Goal: Information Seeking & Learning: Learn about a topic

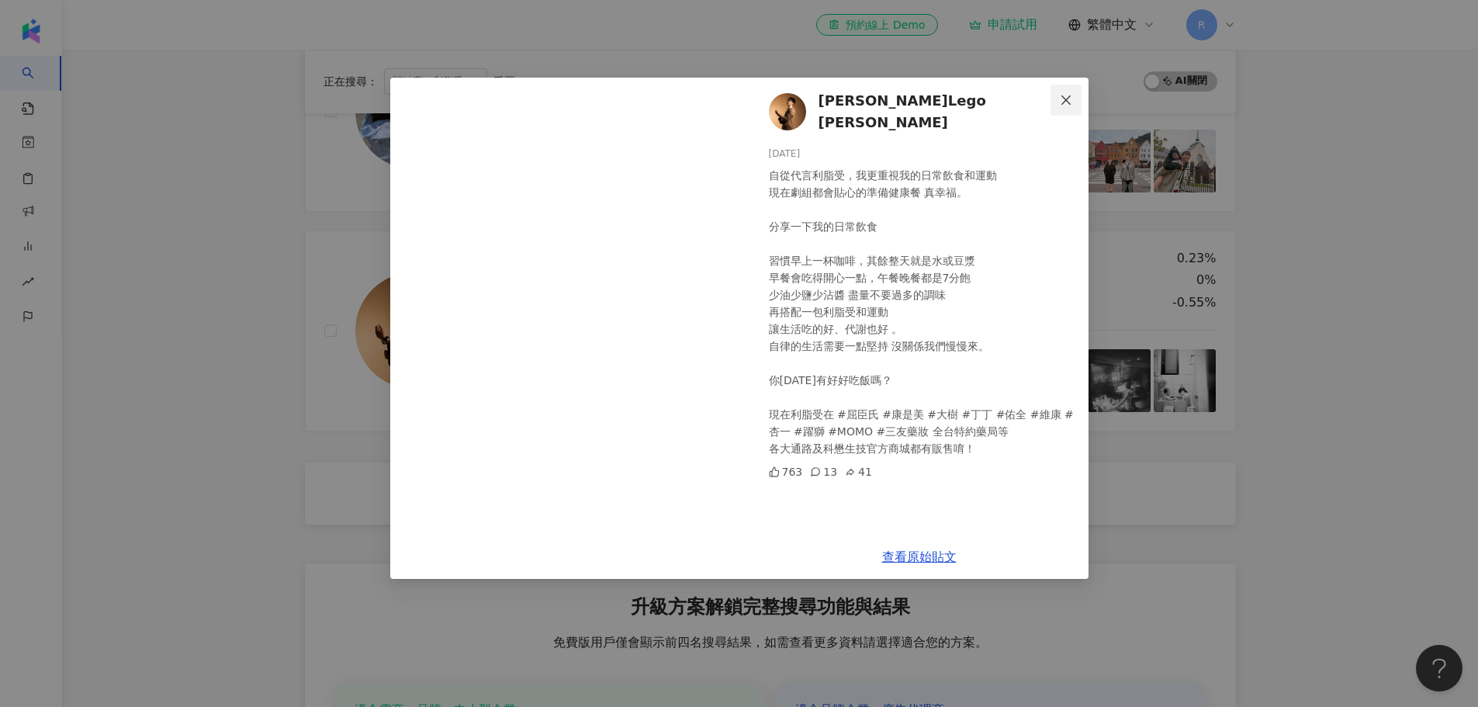
click at [1065, 97] on icon "close" at bounding box center [1066, 100] width 12 height 12
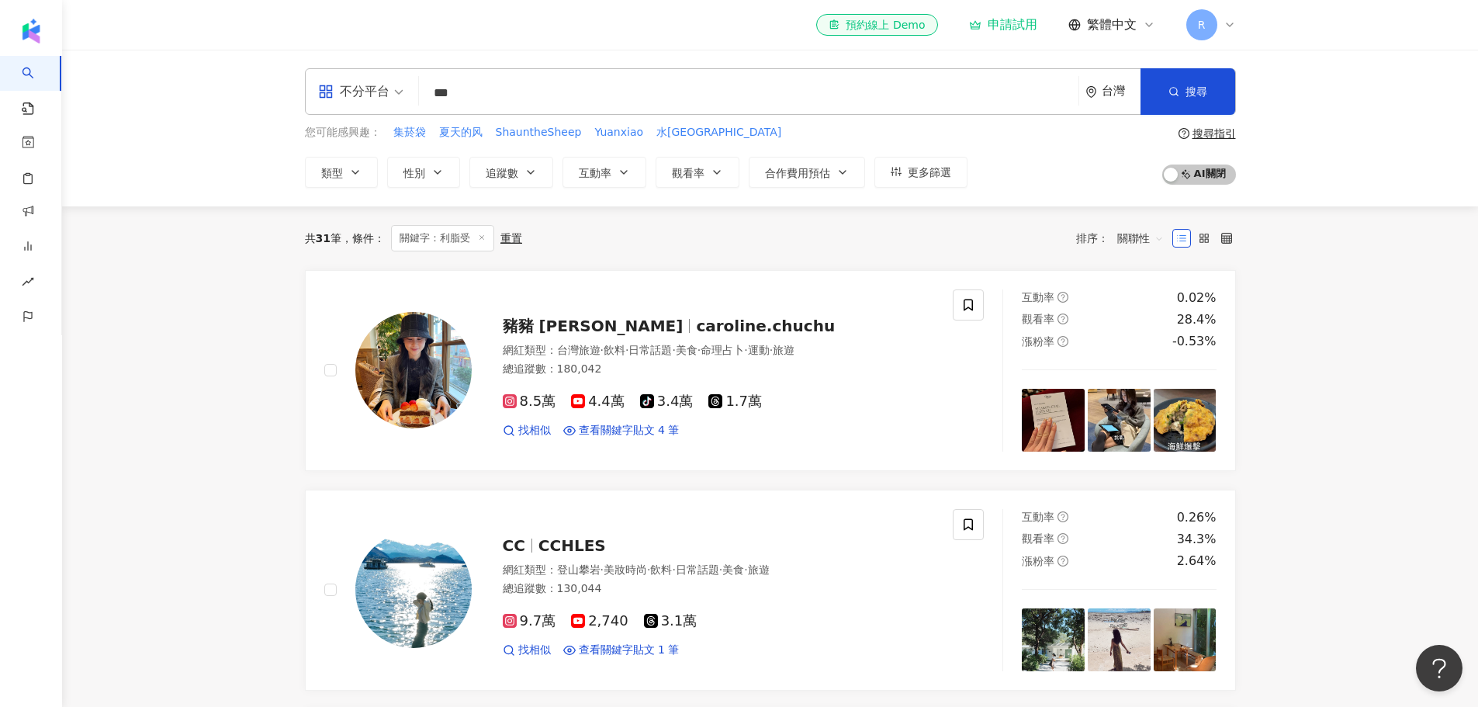
drag, startPoint x: 521, startPoint y: 90, endPoint x: 410, endPoint y: 82, distance: 111.2
click at [410, 82] on div "不分平台 *** 台灣 搜尋 keyword 搜尋名稱、敘述、貼文含有關鍵字 “ 利脂受 ” 的網紅" at bounding box center [770, 91] width 931 height 47
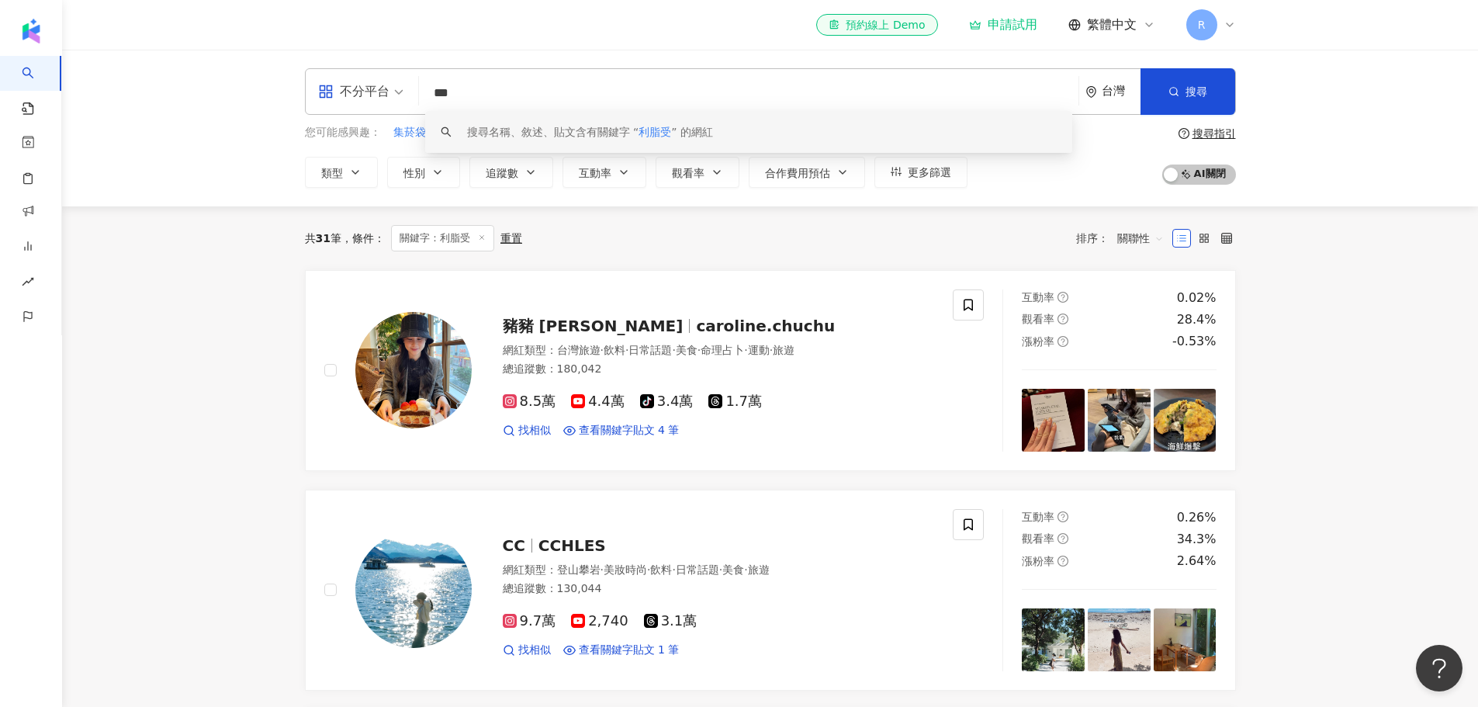
paste input "*"
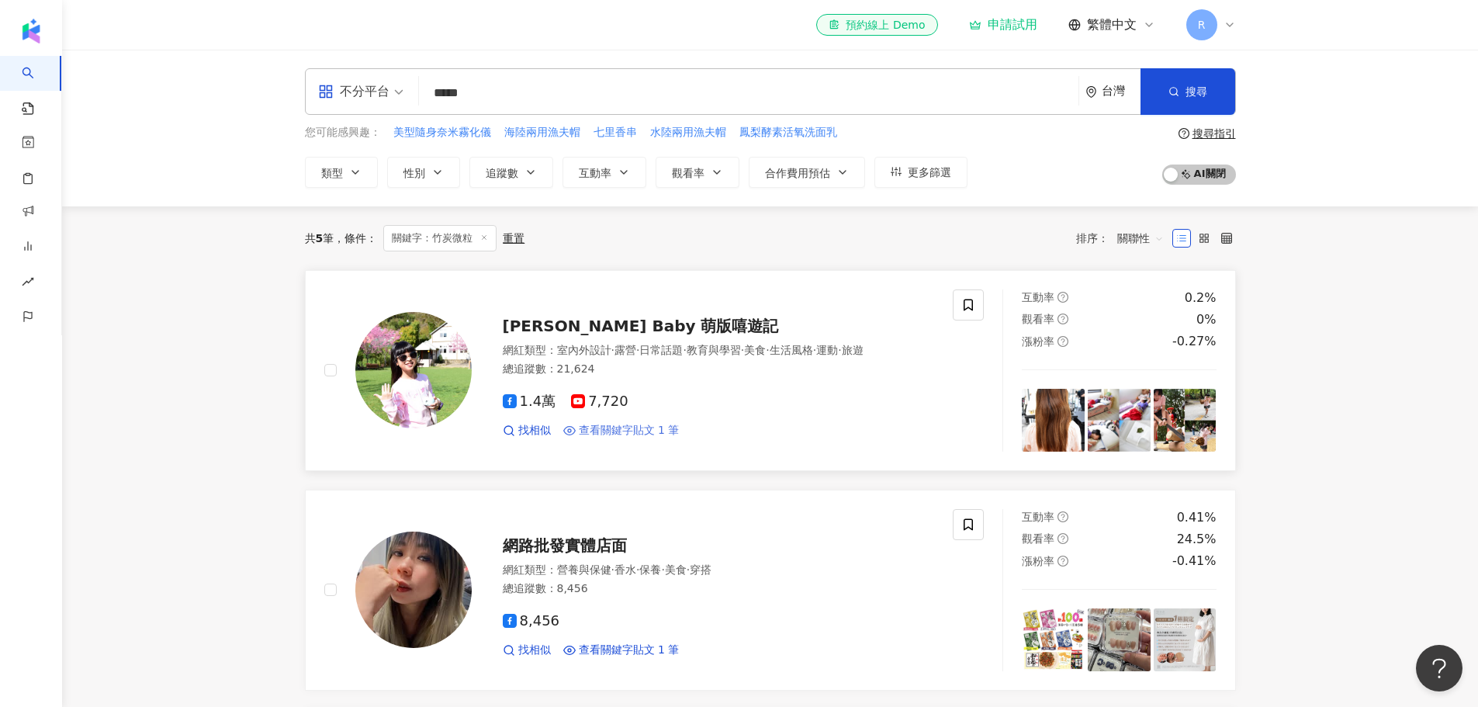
click at [628, 438] on span "查看關鍵字貼文 1 筆" at bounding box center [629, 431] width 101 height 16
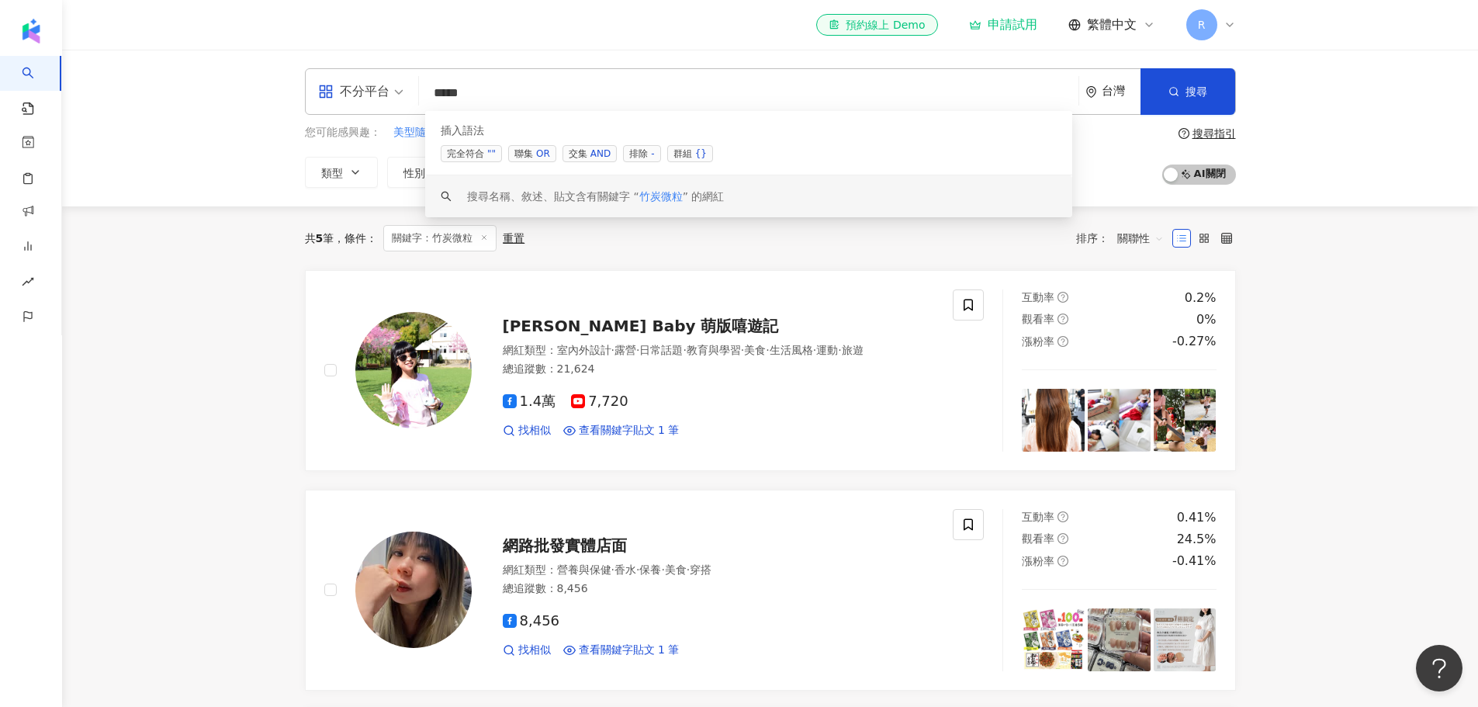
drag, startPoint x: 502, startPoint y: 85, endPoint x: 414, endPoint y: 78, distance: 88.0
click at [414, 78] on div "不分平台 **** 台灣 搜尋 searchOperator keyword 插入語法 完全符合 "" 聯集 OR 交集 AND 排除 - 群組 {} 搜尋名…" at bounding box center [770, 91] width 931 height 47
paste input "**"
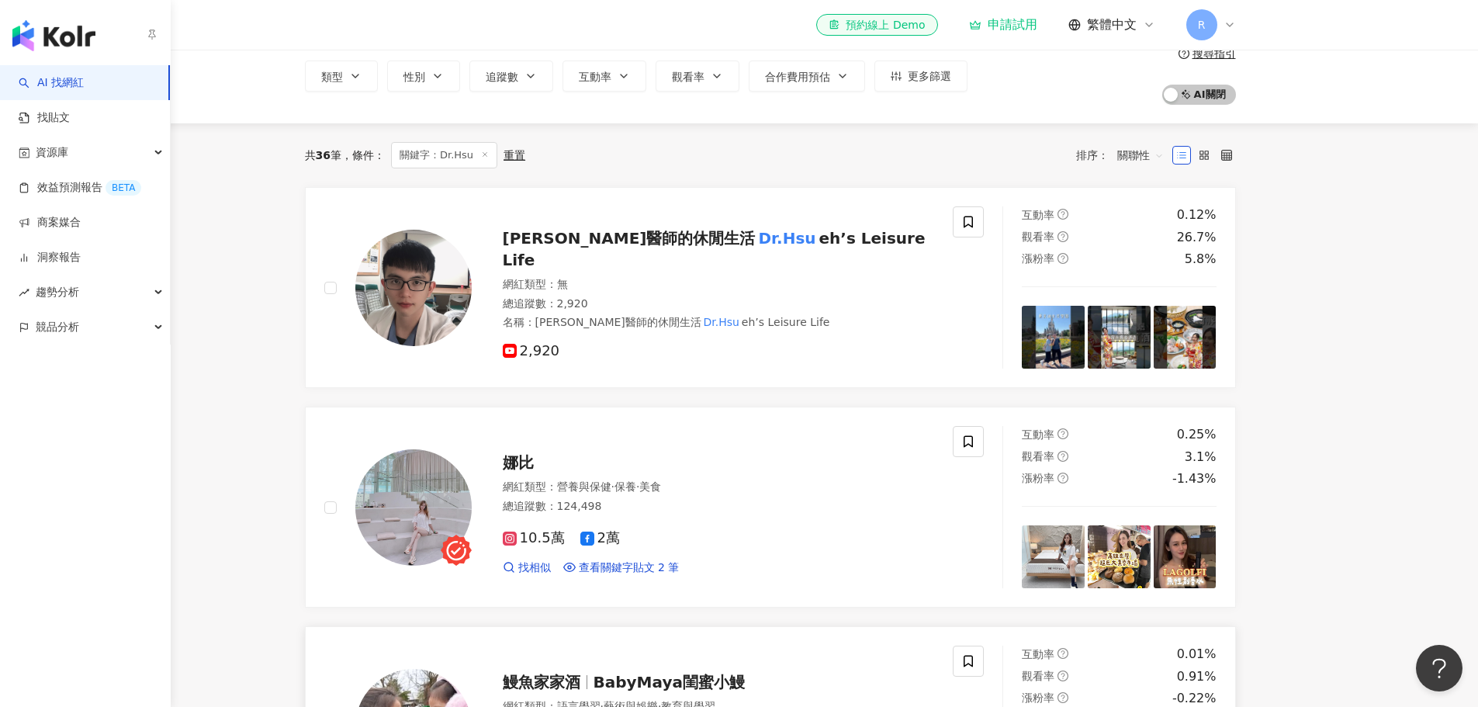
scroll to position [310, 0]
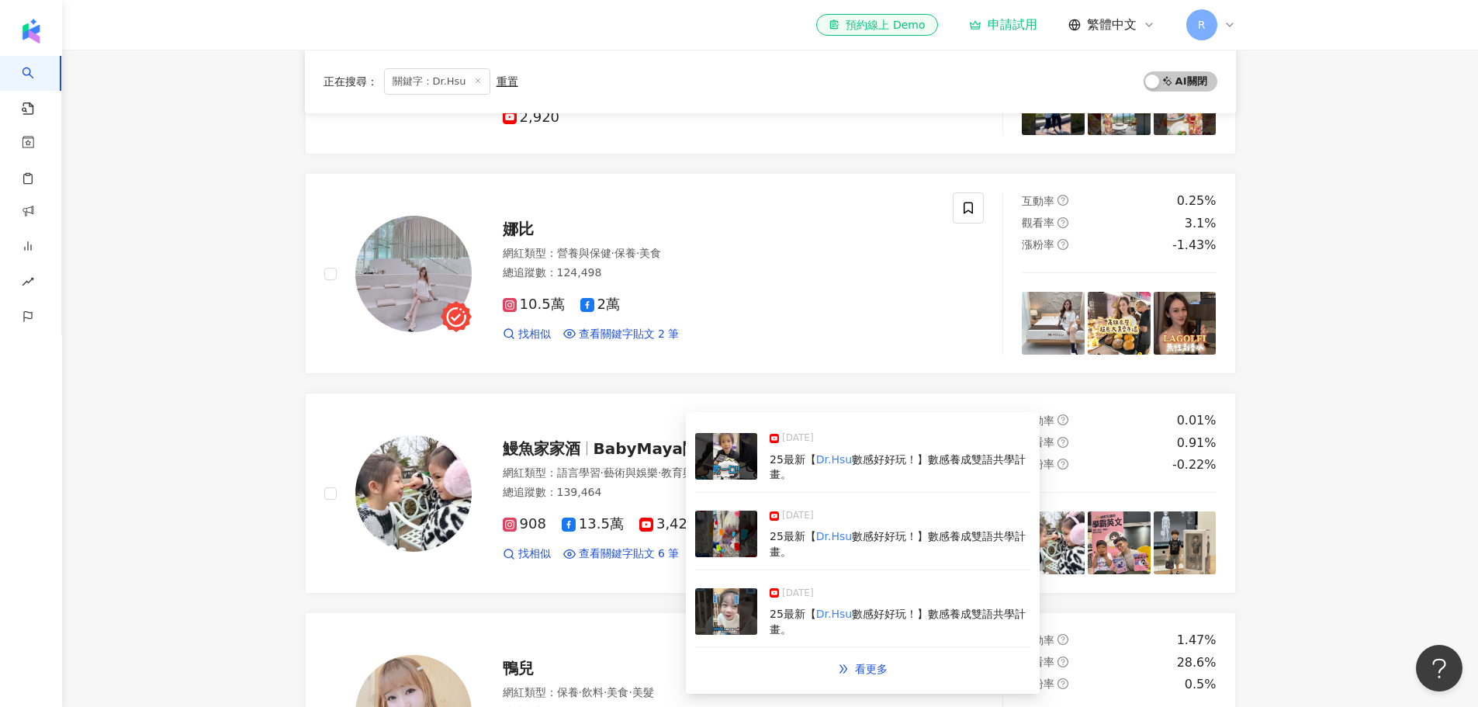
click at [862, 461] on span "數感好好玩！】數感養成雙語共學計畫。" at bounding box center [898, 467] width 256 height 28
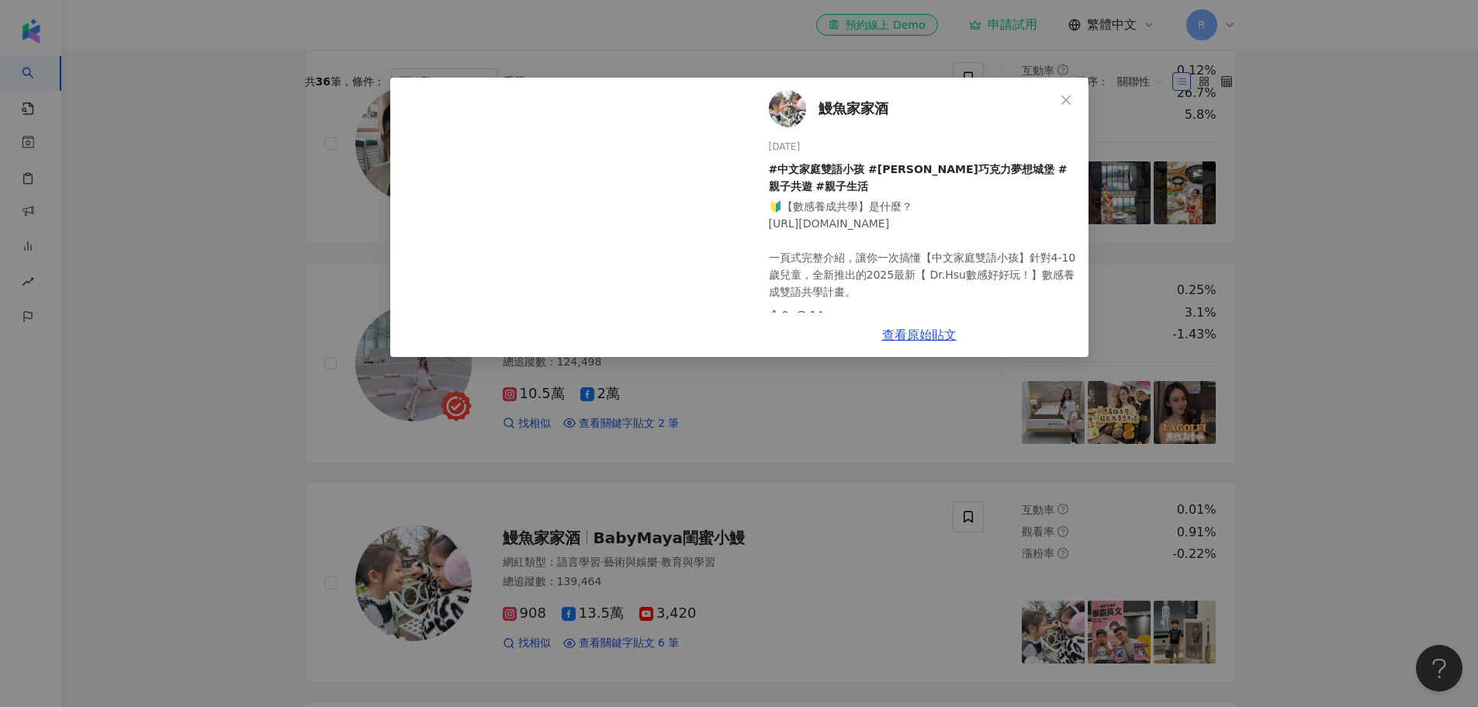
scroll to position [78, 0]
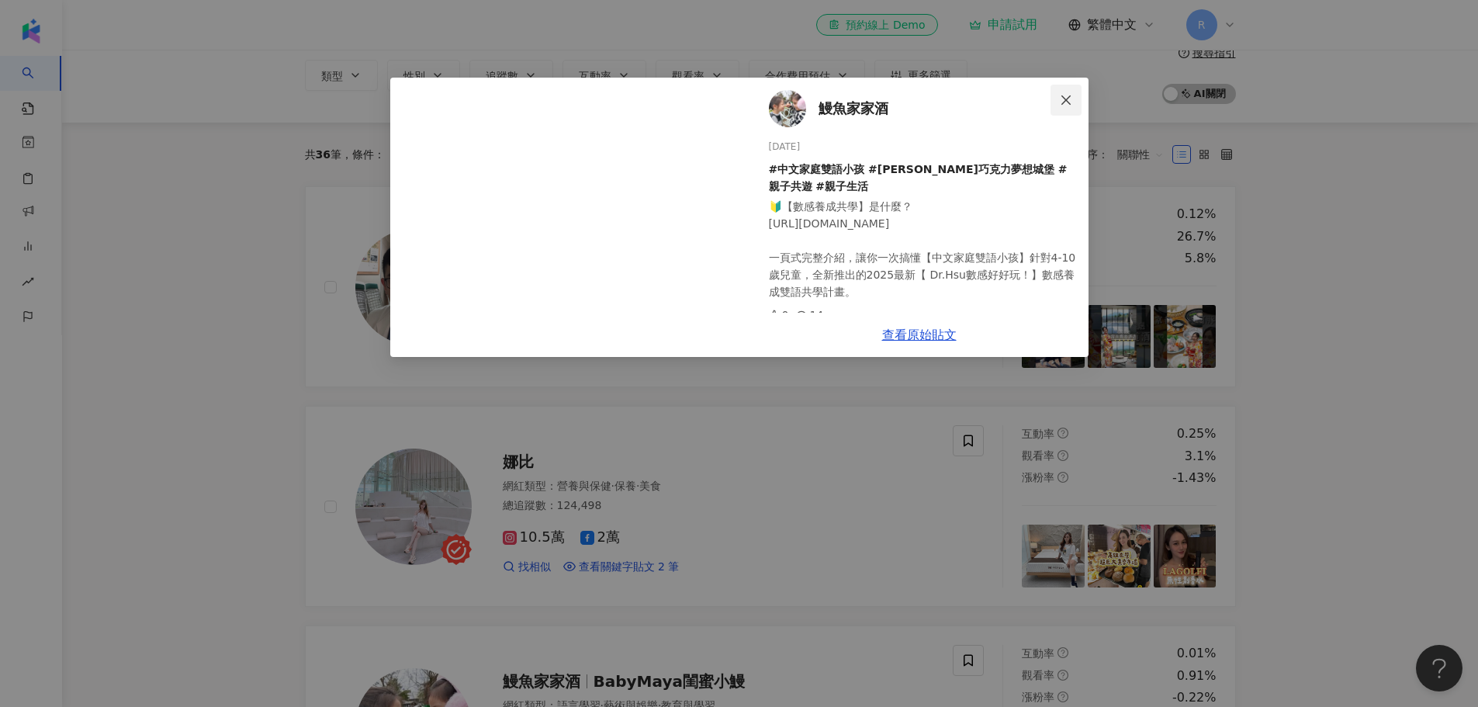
click at [1063, 100] on icon "close" at bounding box center [1066, 100] width 12 height 12
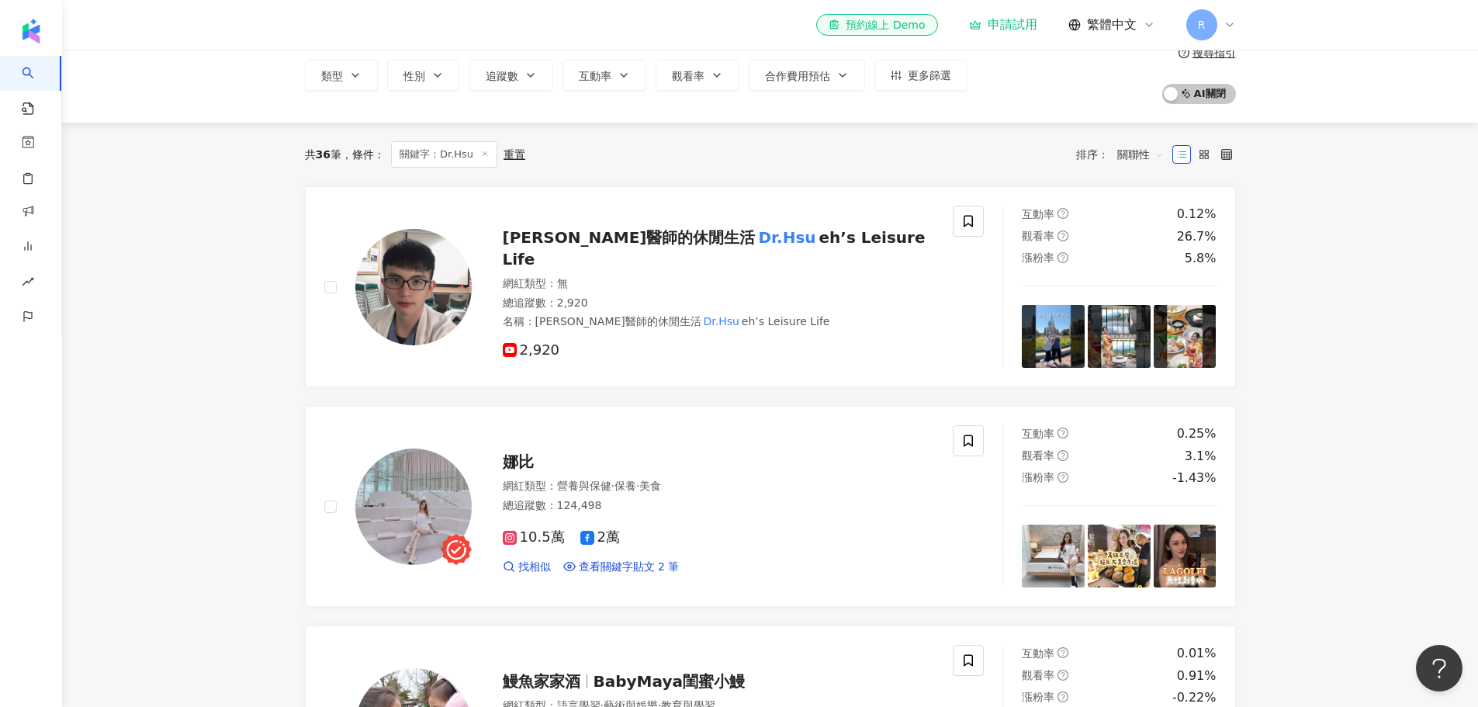
drag, startPoint x: 528, startPoint y: 235, endPoint x: 251, endPoint y: 393, distance: 319.0
click at [542, 342] on span "2,920" at bounding box center [531, 350] width 57 height 16
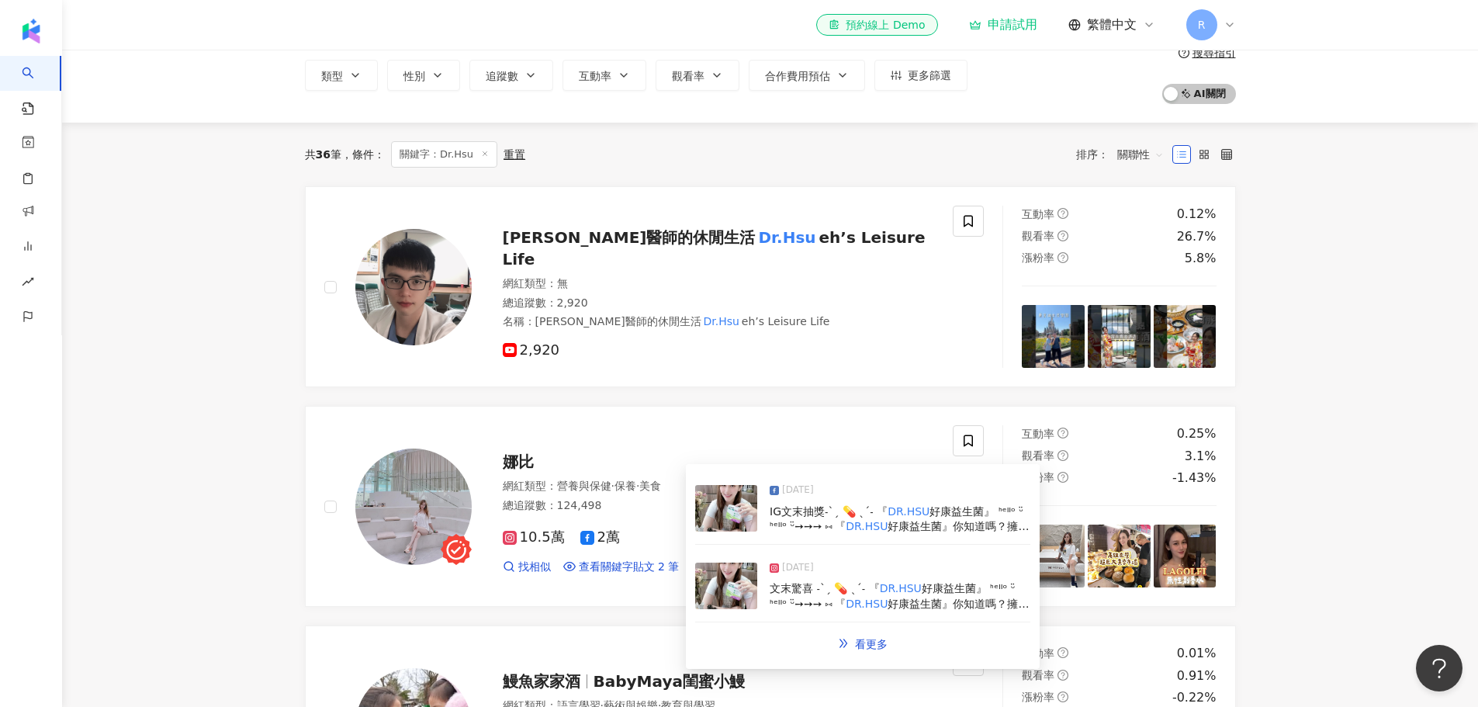
click at [730, 507] on img at bounding box center [726, 508] width 62 height 47
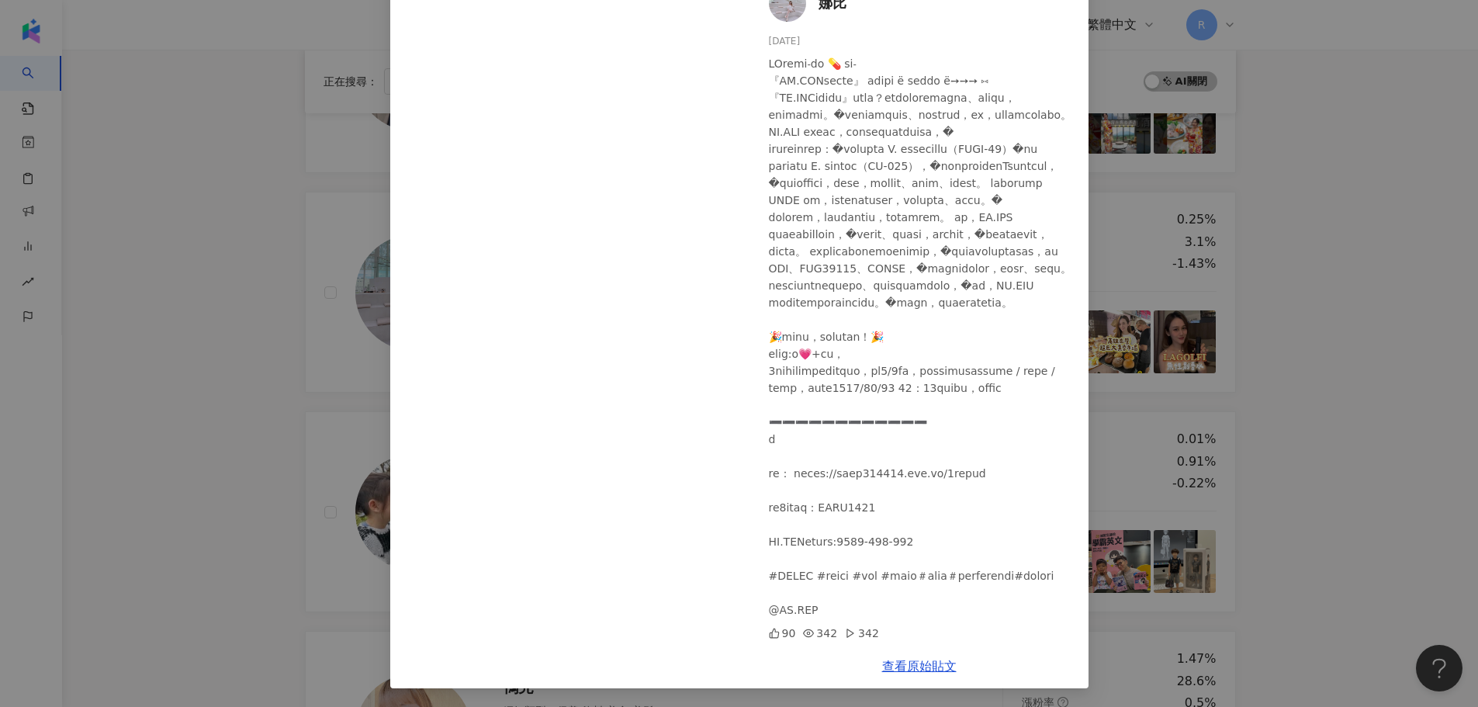
scroll to position [388, 0]
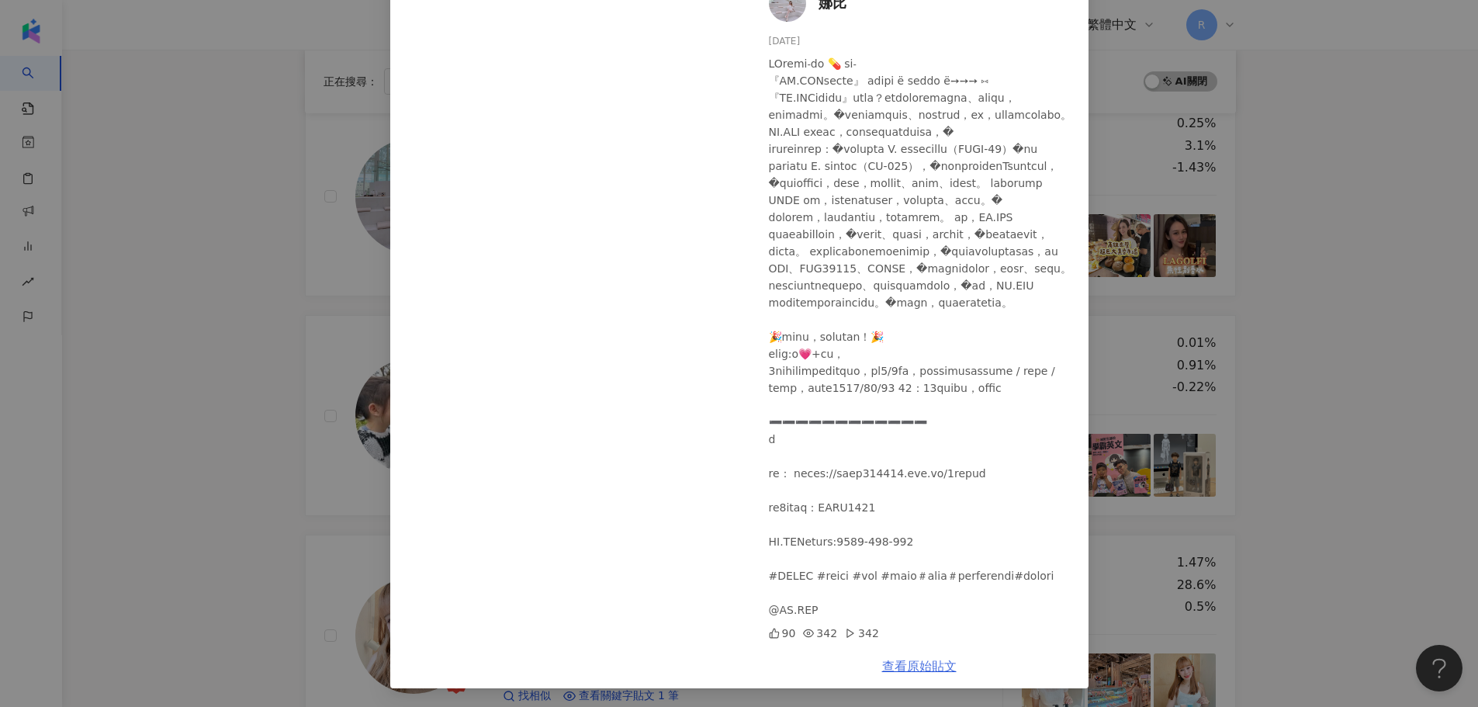
click at [921, 670] on link "查看原始貼文" at bounding box center [919, 666] width 74 height 15
click at [192, 345] on div "娜比 2025/4/28 90 342 342 查看原始貼文" at bounding box center [739, 353] width 1478 height 707
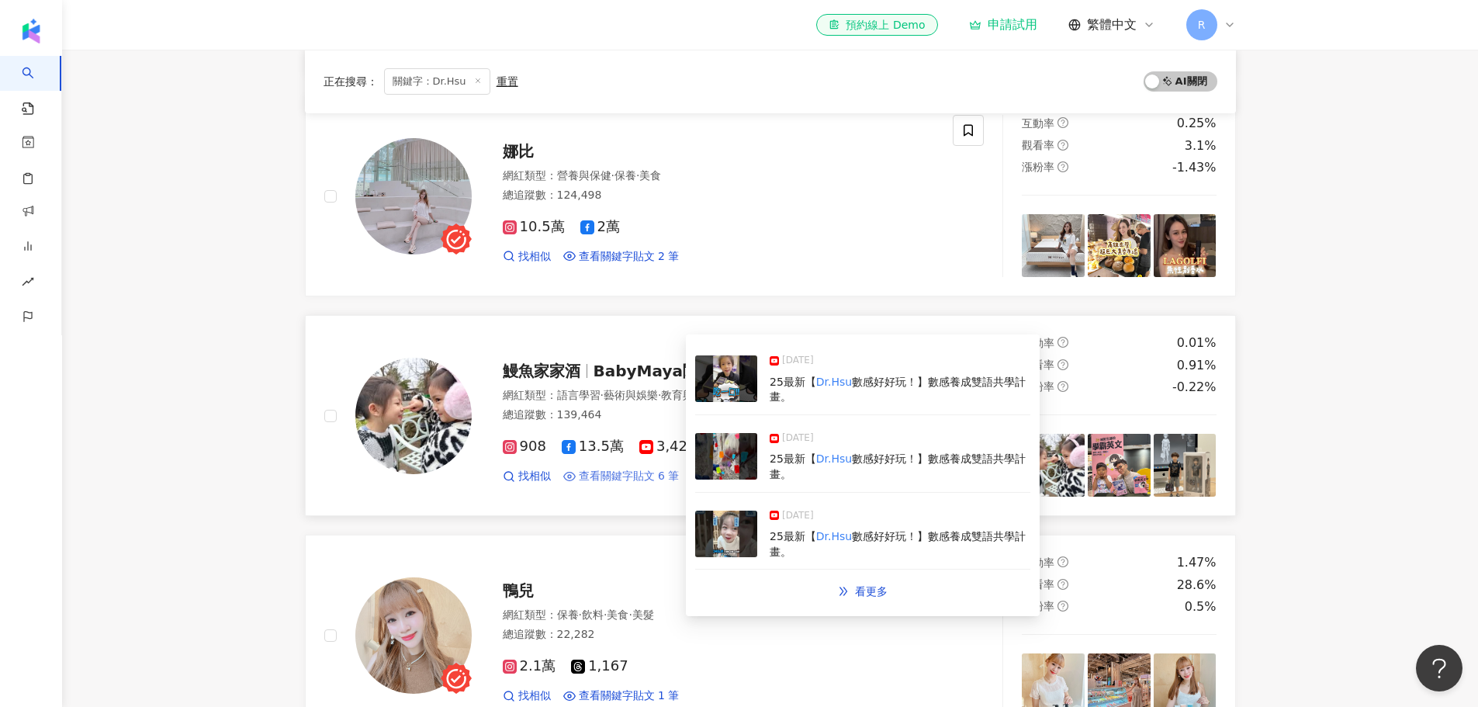
click at [634, 480] on span "查看關鍵字貼文 6 筆" at bounding box center [629, 477] width 101 height 16
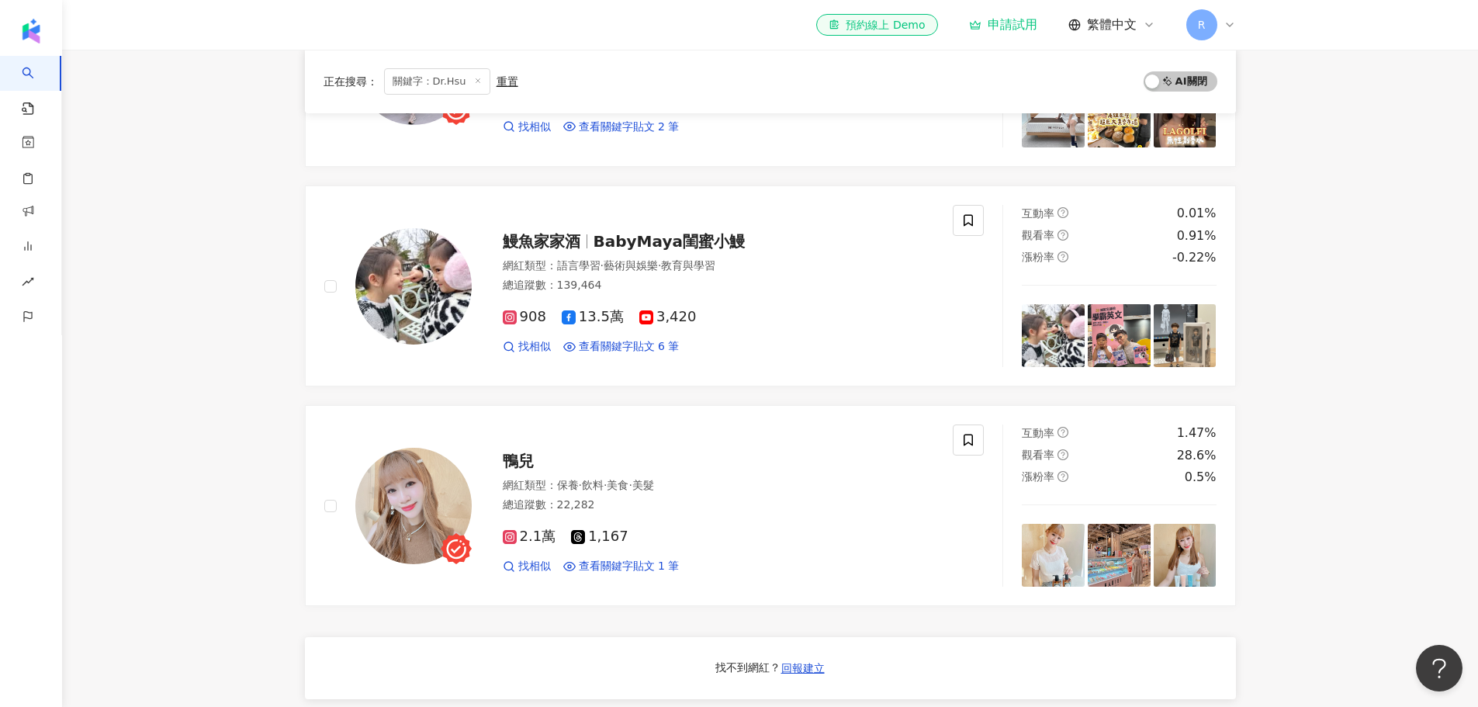
scroll to position [621, 0]
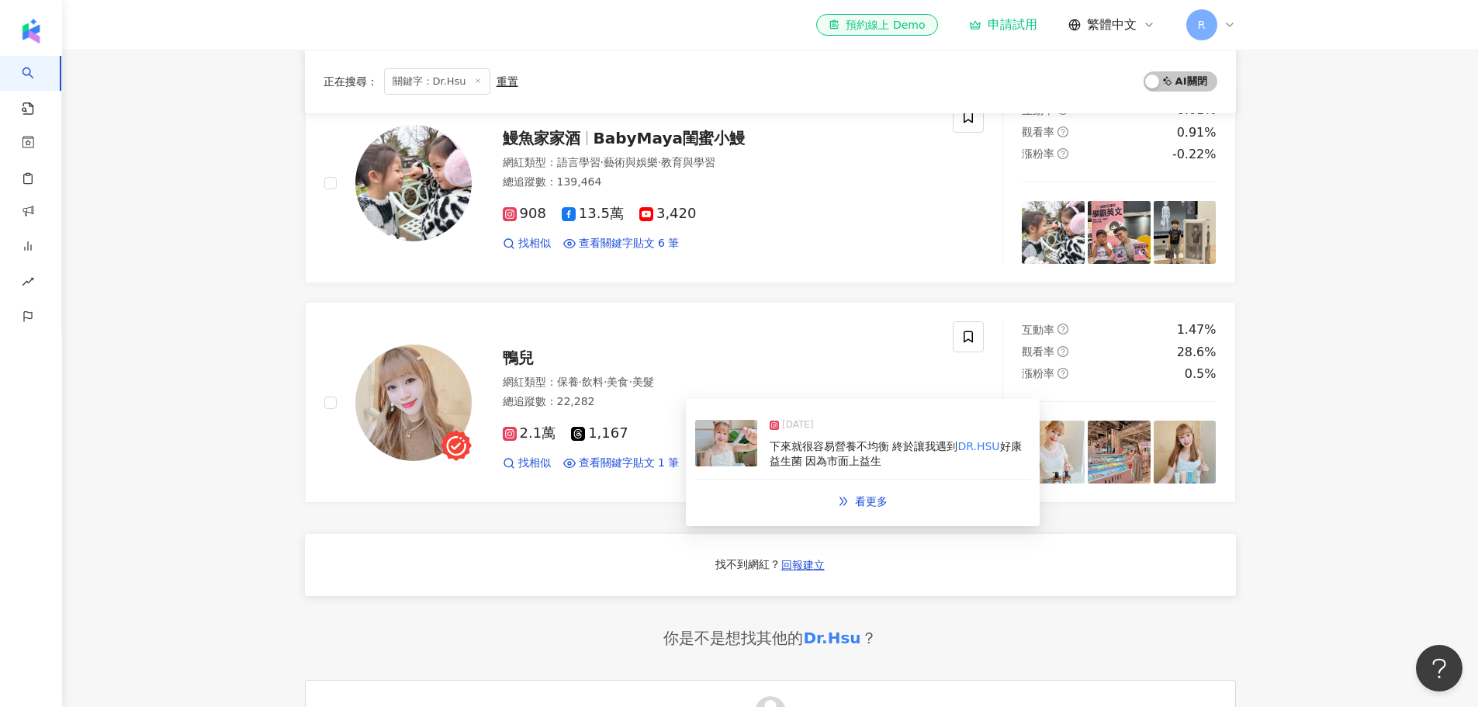
click at [881, 458] on div "下來就很容易營養不均衡 終於讓我遇到 DR.HSU 好康益生菌 因為市面上益生" at bounding box center [900, 454] width 261 height 30
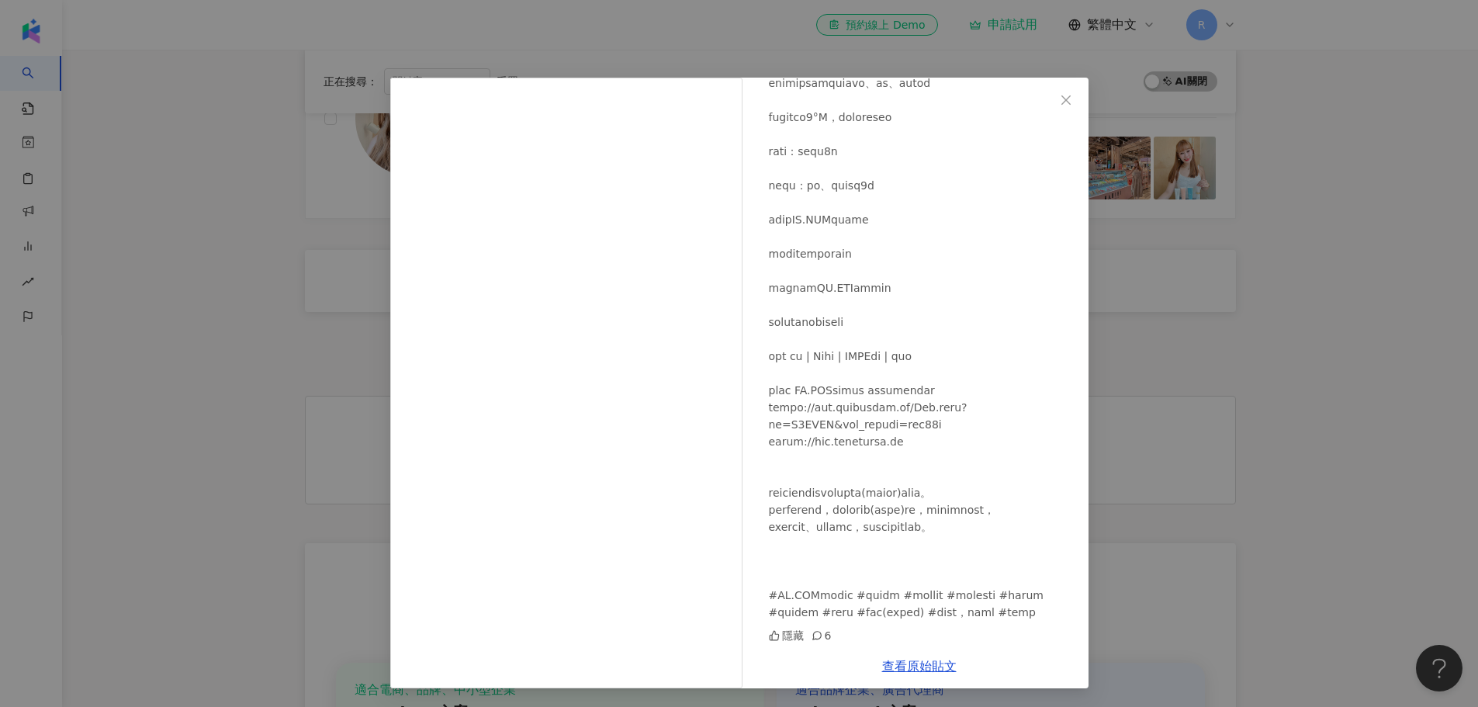
scroll to position [1009, 0]
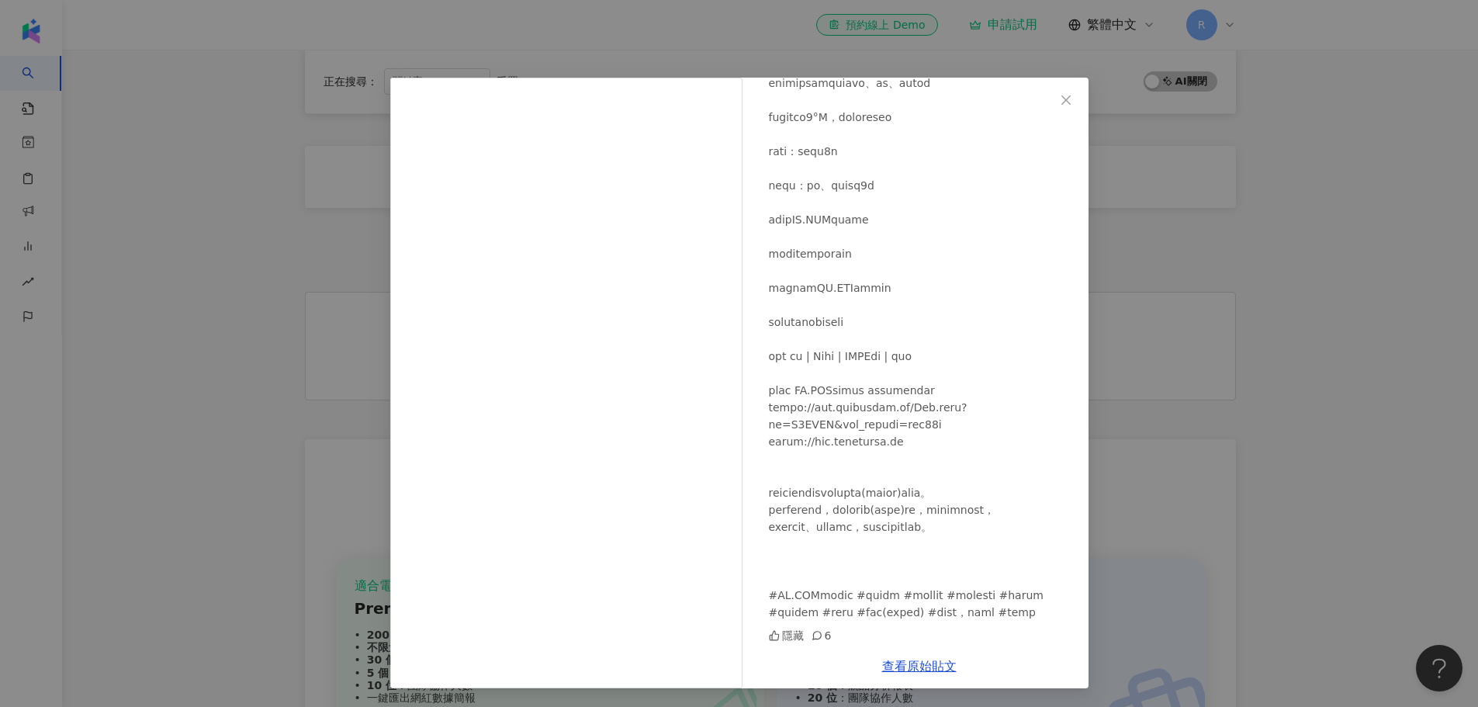
click at [169, 417] on div "鴨兒 2025/9/20 隱藏 6 查看原始貼文" at bounding box center [739, 353] width 1478 height 707
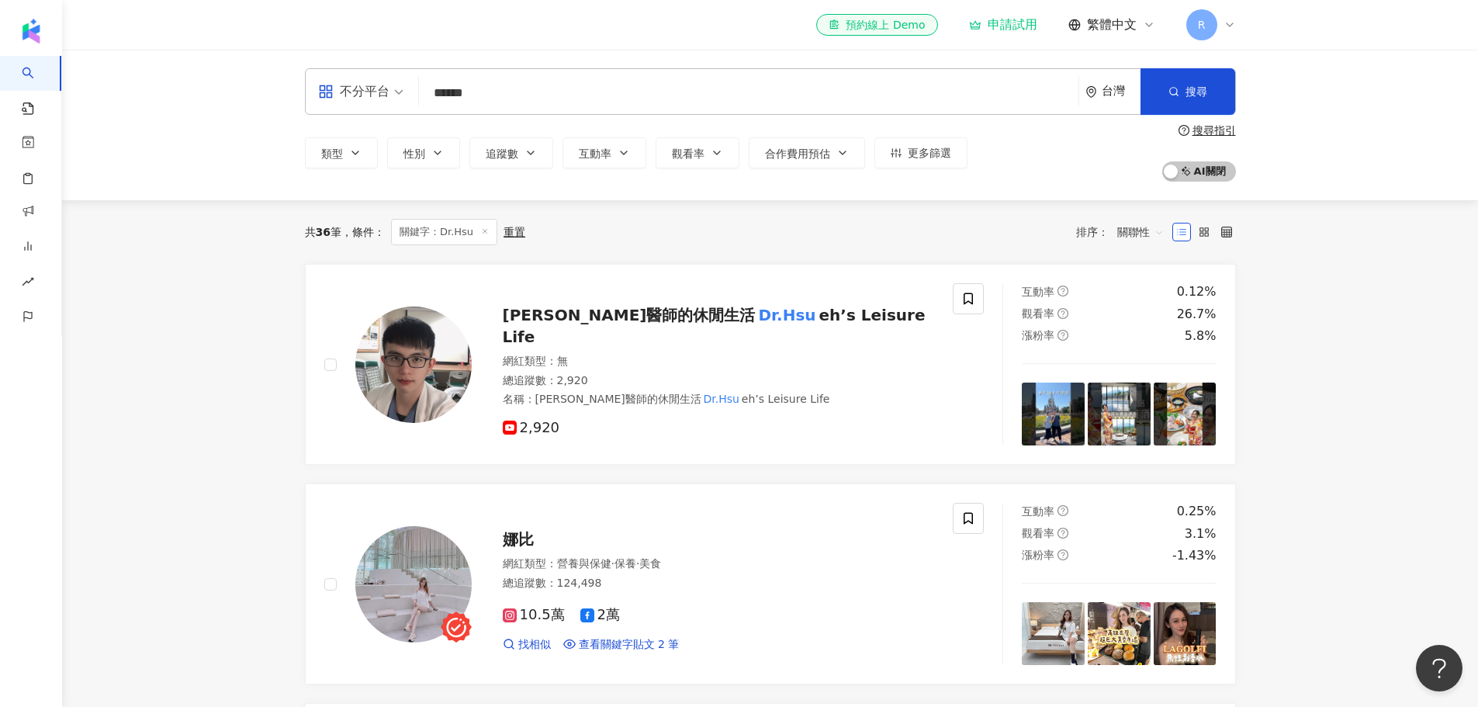
scroll to position [0, 0]
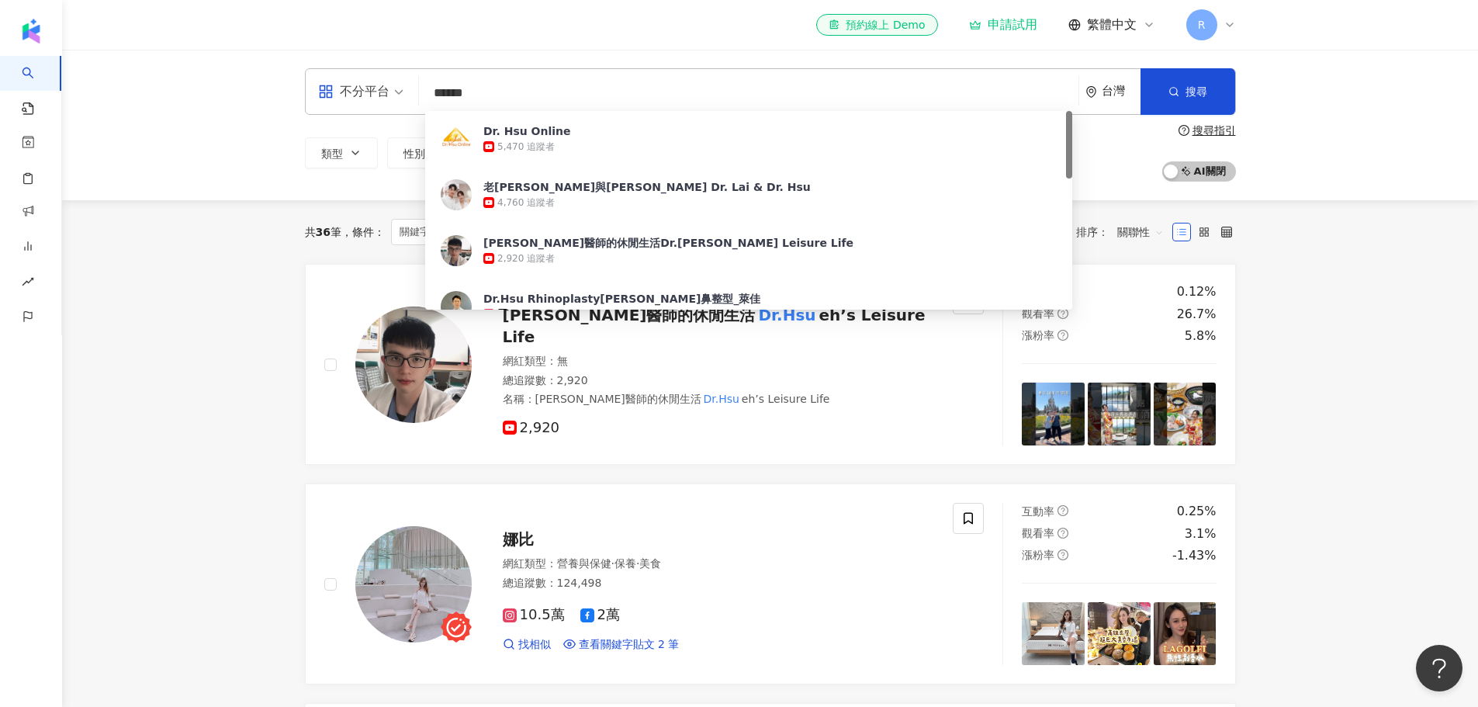
drag, startPoint x: 516, startPoint y: 95, endPoint x: 365, endPoint y: 96, distance: 150.5
click at [365, 96] on div "不分平台 ****** 台灣 搜尋 4212d5de-234d-4690-8080-b9ffb85f7536 Dr. Hsu Online 5,470 追蹤者…" at bounding box center [770, 91] width 931 height 47
paste input "search"
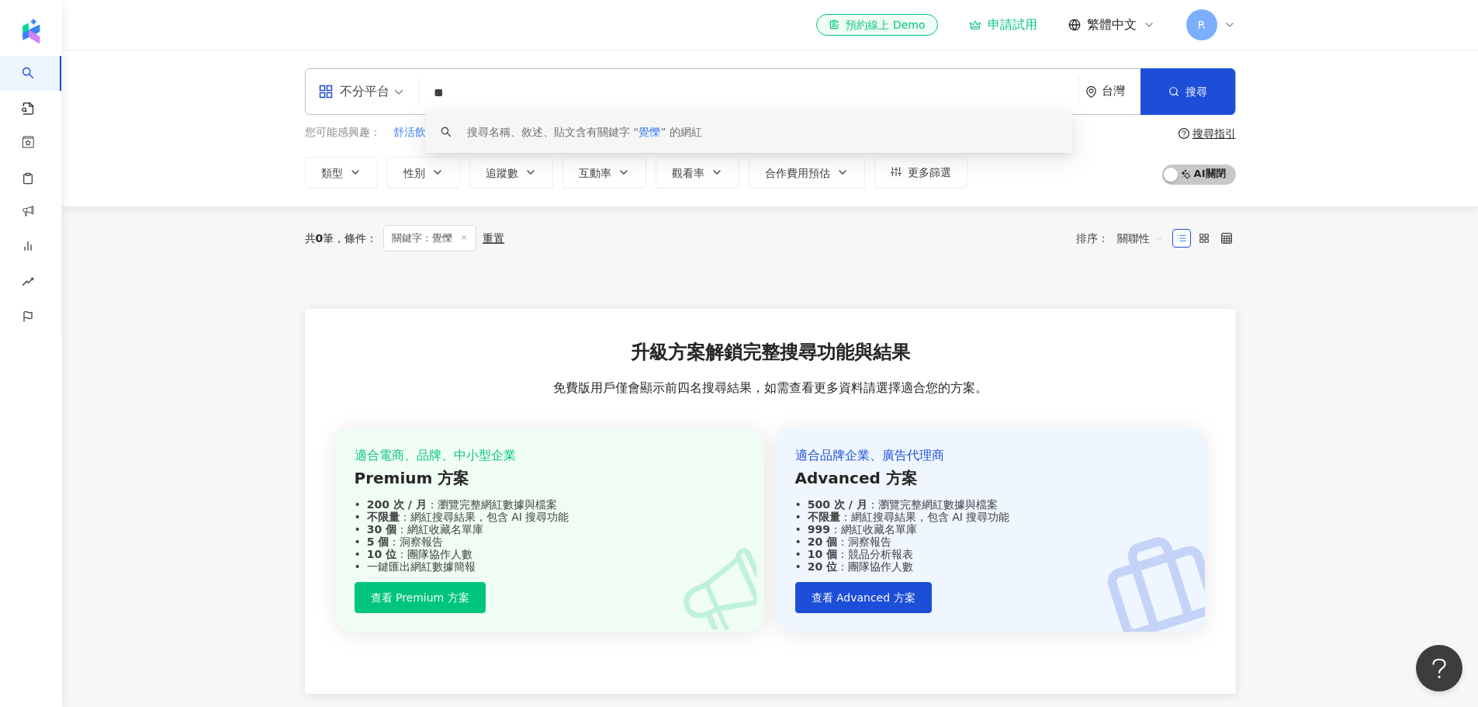
type input "**"
